Goal: Transaction & Acquisition: Purchase product/service

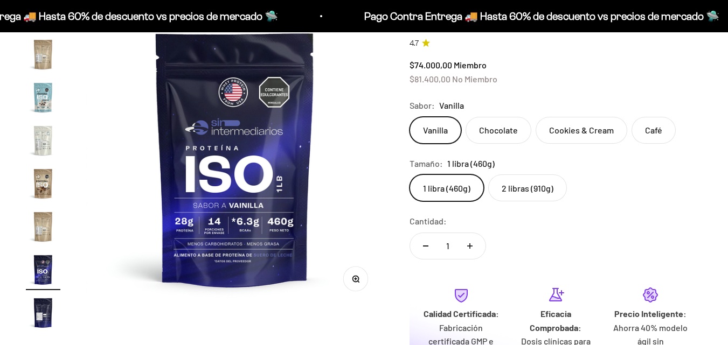
scroll to position [0, 4557]
click at [246, 96] on img at bounding box center [234, 158] width 297 height 297
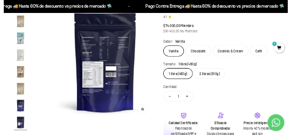
scroll to position [0, 4860]
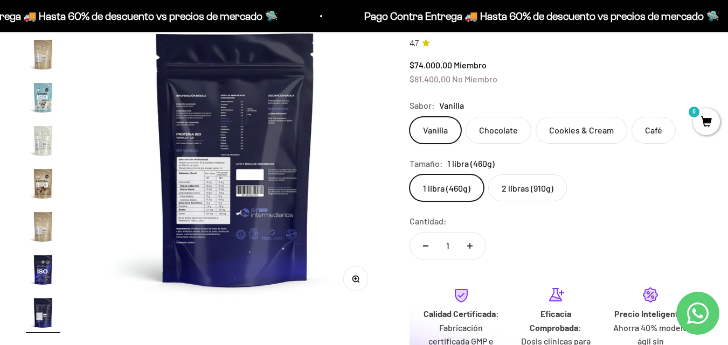
drag, startPoint x: 180, startPoint y: 171, endPoint x: 187, endPoint y: 171, distance: 6.5
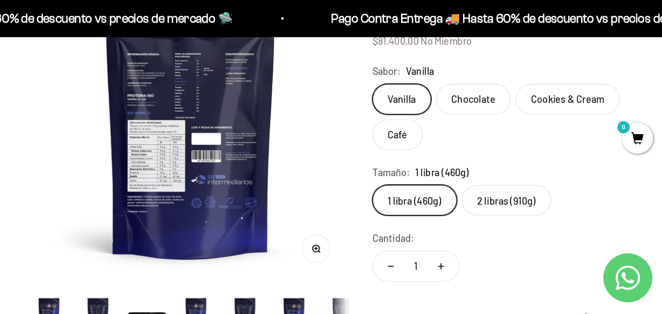
scroll to position [0, 4278]
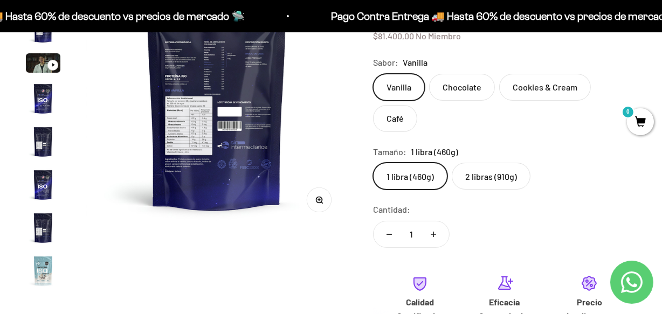
drag, startPoint x: 294, startPoint y: 4, endPoint x: 420, endPoint y: 195, distance: 228.6
click at [420, 195] on safe-sticky "Proteína Aislada (ISO) 4.7 $74.000,00 Miembro $81.400,00 No Miembro Calidad de …" at bounding box center [504, 216] width 263 height 499
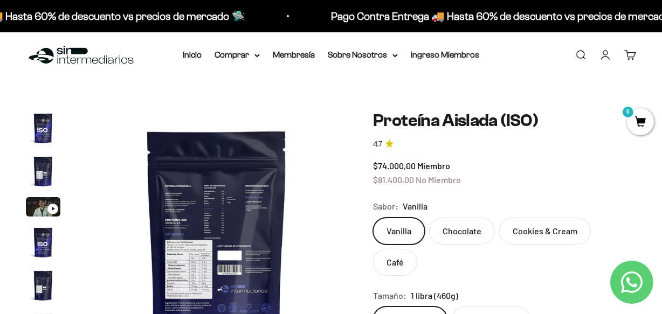
scroll to position [102, 0]
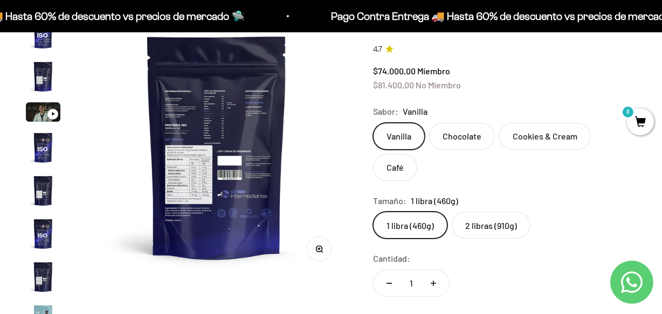
click at [35, 141] on img "Ir al artículo 4" at bounding box center [43, 147] width 34 height 34
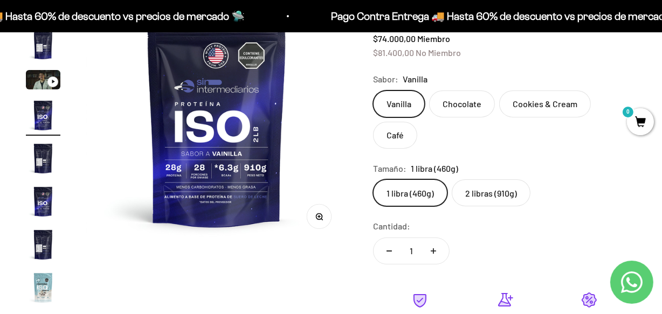
scroll to position [151, 0]
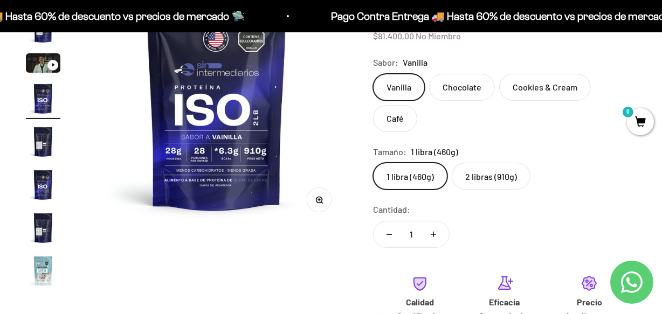
click at [240, 116] on img at bounding box center [216, 97] width 261 height 261
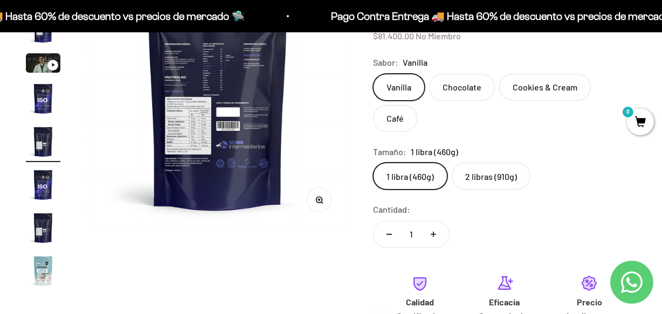
scroll to position [0, 1069]
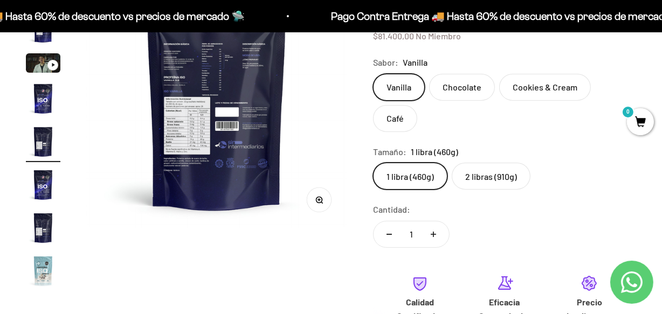
click at [38, 151] on img "Ir al artículo 5" at bounding box center [43, 141] width 34 height 34
click at [38, 182] on img "Ir al artículo 6" at bounding box center [43, 185] width 34 height 34
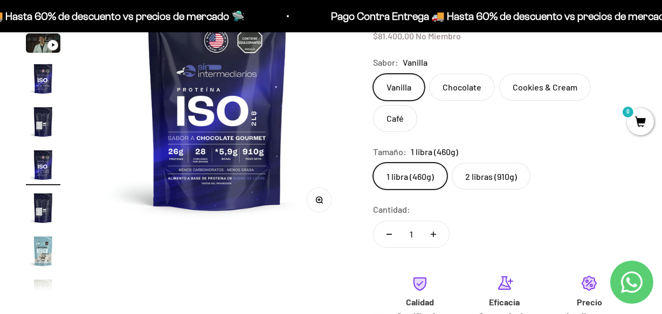
scroll to position [0, 1337]
click at [38, 118] on img "Ir al artículo 5" at bounding box center [43, 122] width 34 height 34
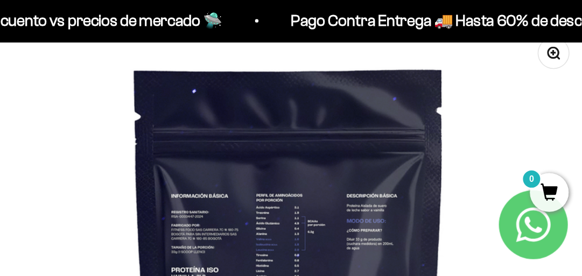
scroll to position [43, 0]
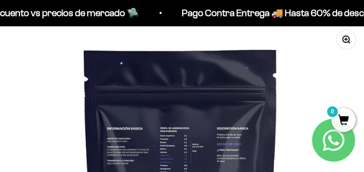
click at [347, 36] on icon "button" at bounding box center [346, 40] width 8 height 8
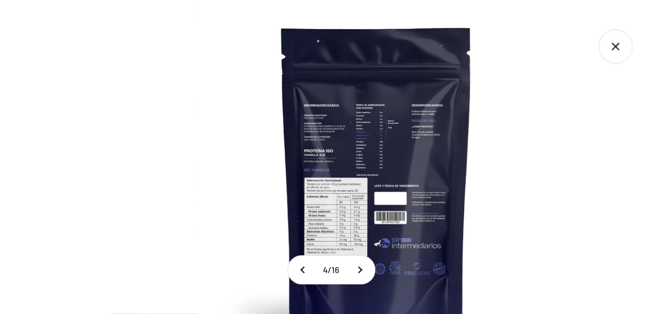
scroll to position [0, 1069]
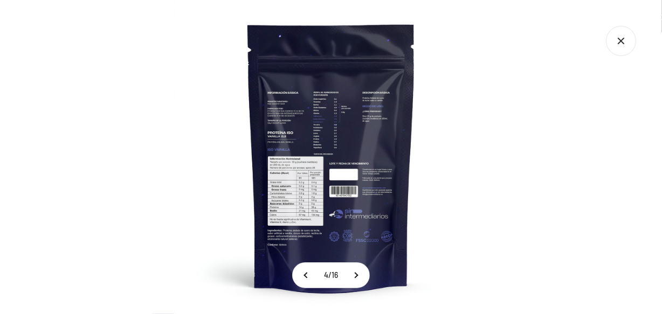
click at [358, 175] on img at bounding box center [331, 157] width 314 height 314
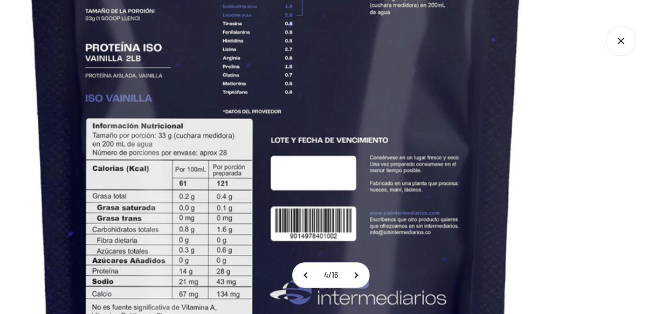
click at [540, 134] on img at bounding box center [276, 120] width 942 height 942
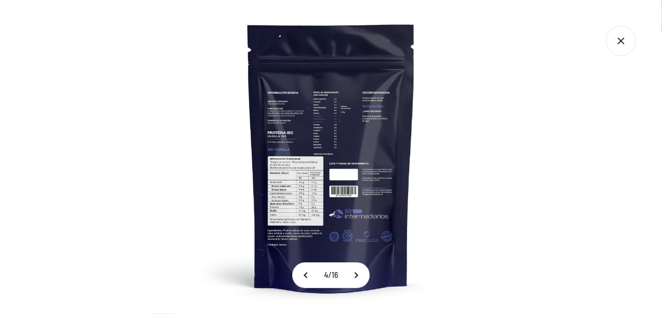
click at [613, 45] on icon "Cerrar galería" at bounding box center [621, 41] width 30 height 30
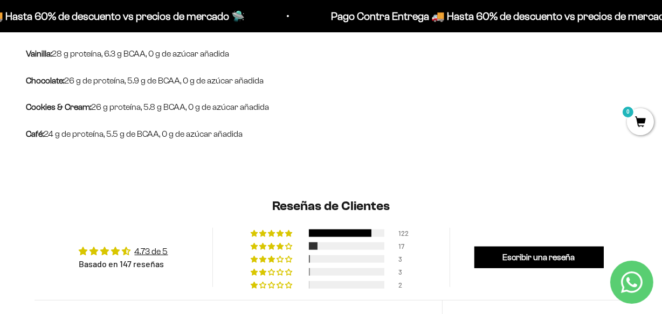
scroll to position [734, 0]
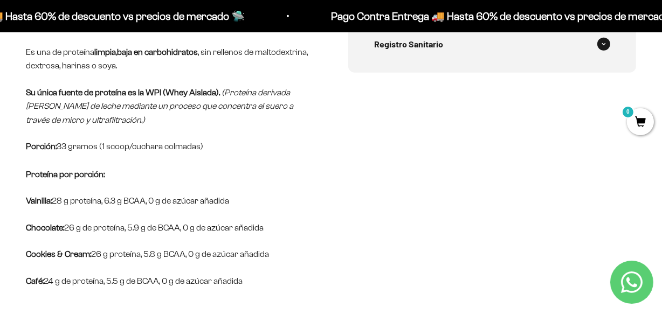
click at [566, 44] on div "Registro Sanitario" at bounding box center [492, 44] width 236 height 36
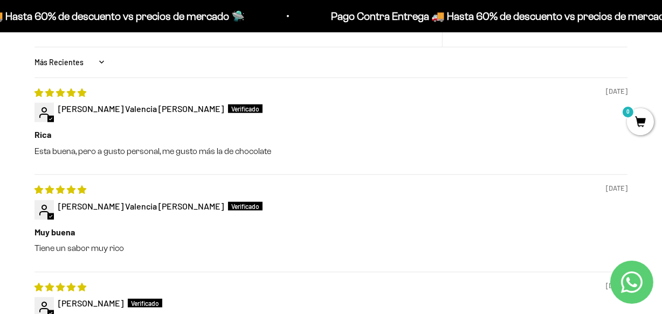
scroll to position [979, 0]
